Goal: Transaction & Acquisition: Book appointment/travel/reservation

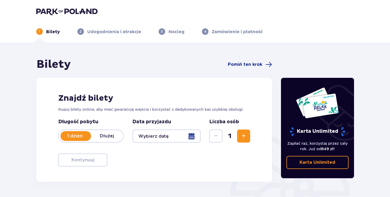
type input "[DATE]"
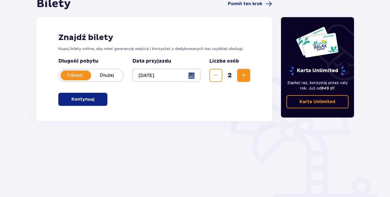
scroll to position [64, 0]
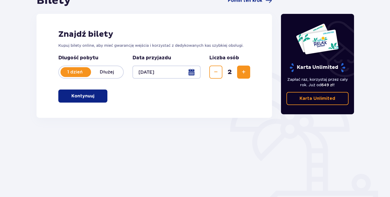
click at [83, 100] on button "Kontynuuj" at bounding box center [82, 96] width 49 height 13
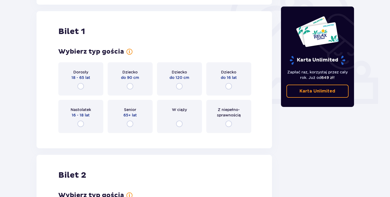
scroll to position [182, 0]
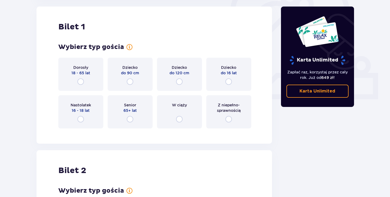
click at [81, 82] on input "radio" at bounding box center [80, 82] width 7 height 7
radio input "true"
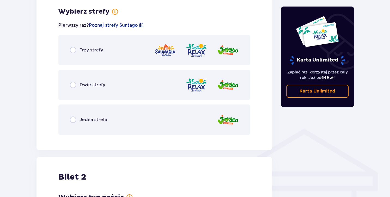
scroll to position [315, 0]
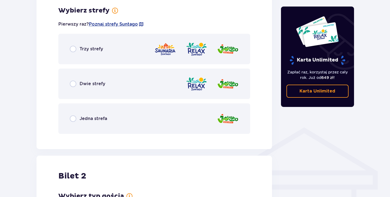
click at [72, 55] on div "Trzy strefy" at bounding box center [154, 49] width 192 height 31
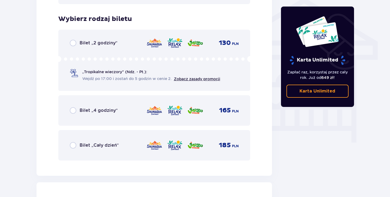
scroll to position [454, 0]
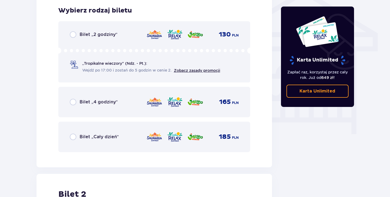
click at [73, 137] on input "radio" at bounding box center [73, 137] width 7 height 7
radio input "true"
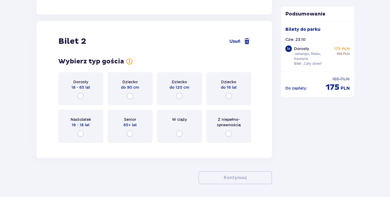
scroll to position [621, 0]
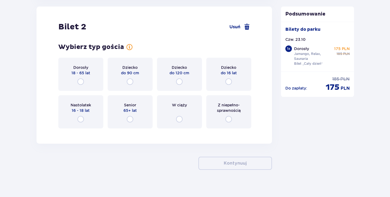
click at [85, 85] on div "Dorosły 18 - 65 lat" at bounding box center [80, 74] width 45 height 33
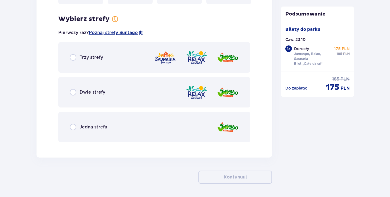
scroll to position [755, 0]
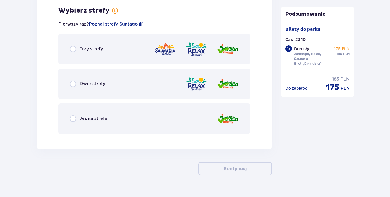
click at [76, 53] on div "Trzy strefy" at bounding box center [154, 49] width 192 height 31
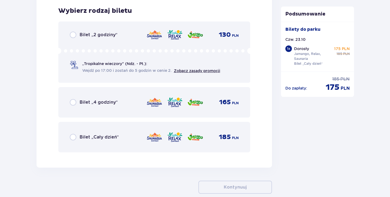
scroll to position [893, 0]
click at [70, 140] on input "radio" at bounding box center [73, 137] width 7 height 7
radio input "true"
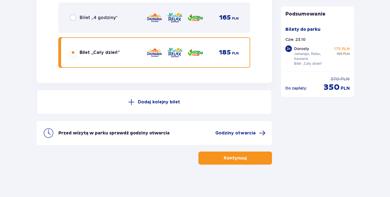
scroll to position [978, 0]
click at [248, 157] on span "button" at bounding box center [248, 158] width 7 height 7
